Goal: Information Seeking & Learning: Check status

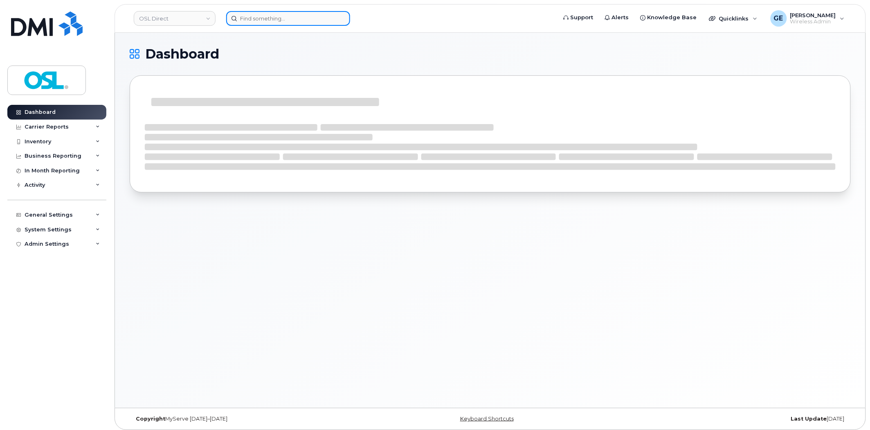
click at [276, 22] on input at bounding box center [288, 18] width 124 height 15
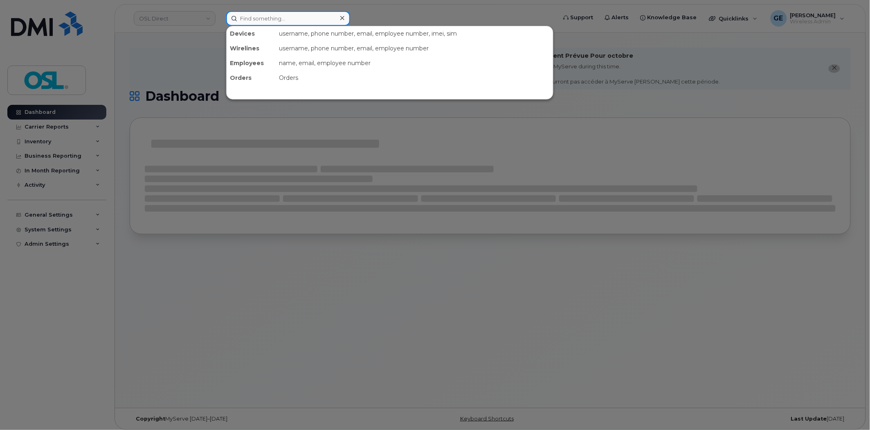
click at [281, 21] on input at bounding box center [288, 18] width 124 height 15
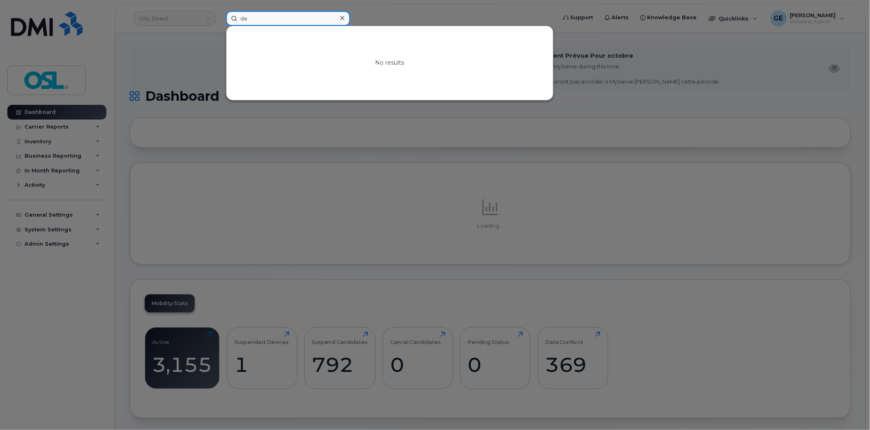
type input "d"
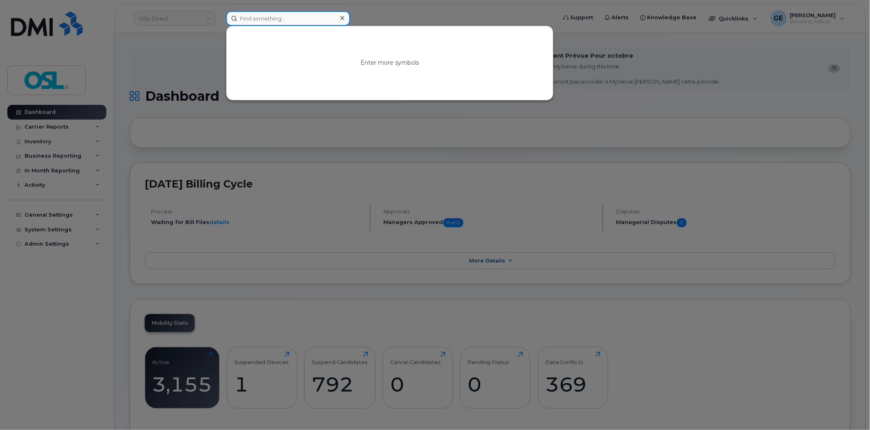
click at [251, 17] on input at bounding box center [288, 18] width 124 height 15
click at [255, 23] on input at bounding box center [288, 18] width 124 height 15
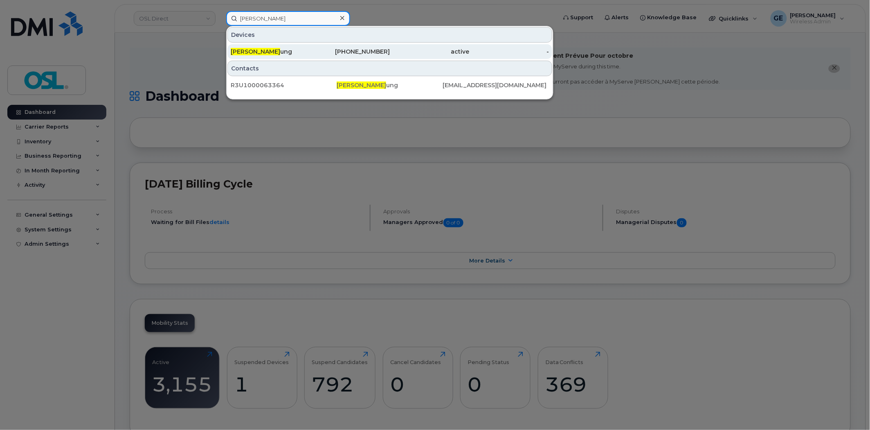
type input "[PERSON_NAME]"
click at [282, 51] on div "[PERSON_NAME] [PERSON_NAME]" at bounding box center [271, 51] width 80 height 8
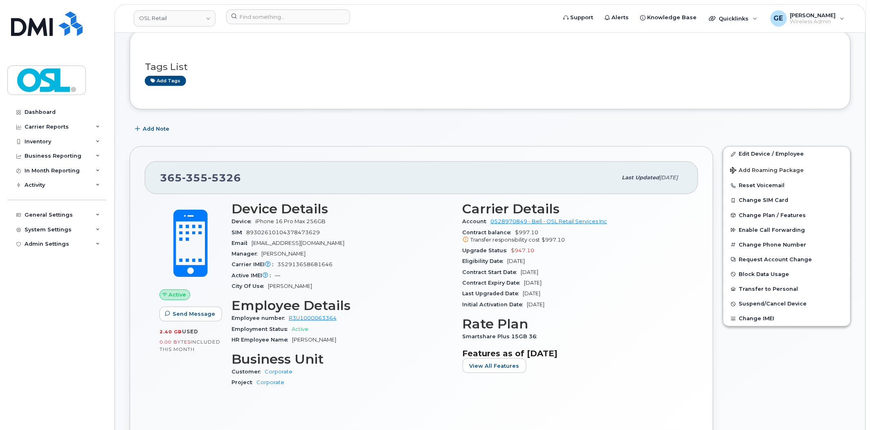
scroll to position [91, 0]
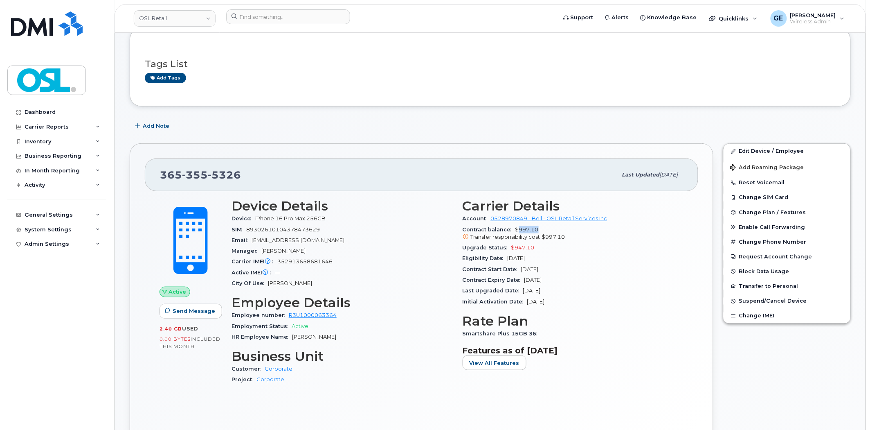
drag, startPoint x: 541, startPoint y: 228, endPoint x: 517, endPoint y: 232, distance: 24.4
click at [517, 232] on div "Contract balance $997.10 Transfer responsibility cost $997.10" at bounding box center [573, 233] width 221 height 18
click at [376, 281] on div "City Of Use Milton" at bounding box center [342, 283] width 221 height 11
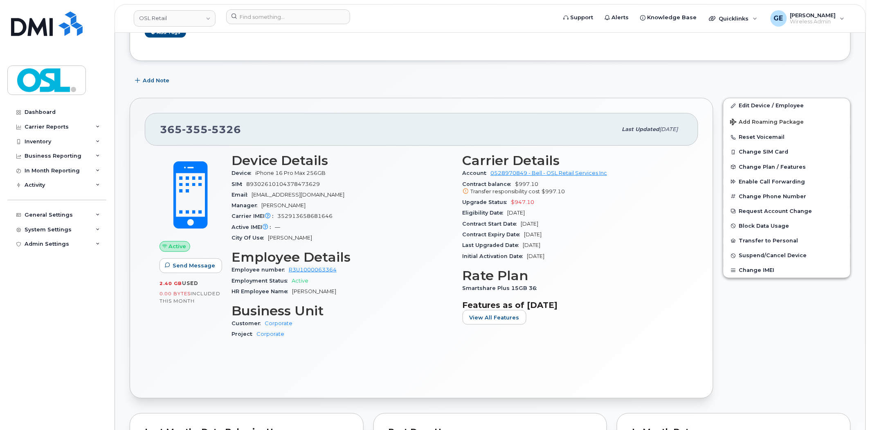
click at [412, 213] on div "Carrier IMEI Carrier IMEI is reported during the last billing cycle or change o…" at bounding box center [342, 216] width 221 height 11
